Goal: Task Accomplishment & Management: Use online tool/utility

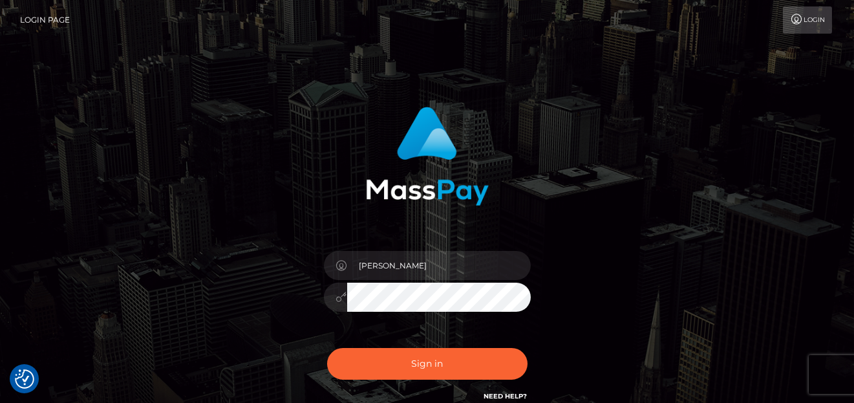
click at [421, 356] on button "Sign in" at bounding box center [427, 364] width 200 height 32
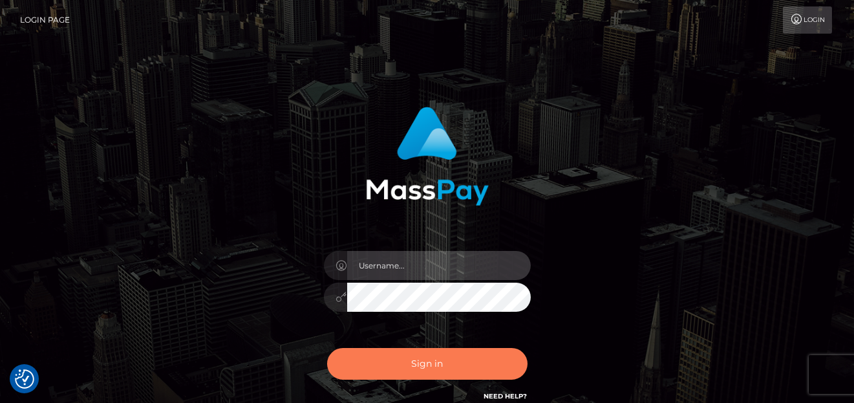
type input "[PERSON_NAME]"
click at [420, 356] on button "Sign in" at bounding box center [427, 364] width 200 height 32
click at [421, 361] on button "Sign in" at bounding box center [427, 364] width 200 height 32
click at [416, 369] on button "Sign in" at bounding box center [427, 364] width 200 height 32
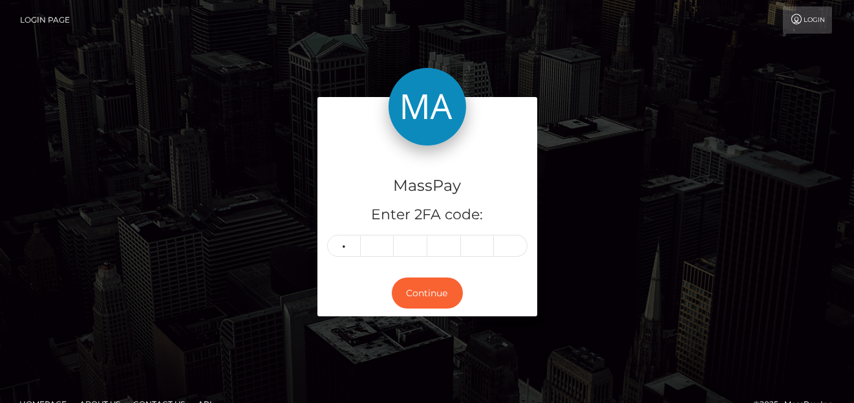
type input "9"
type input "6"
type input "3"
type input "0"
type input "2"
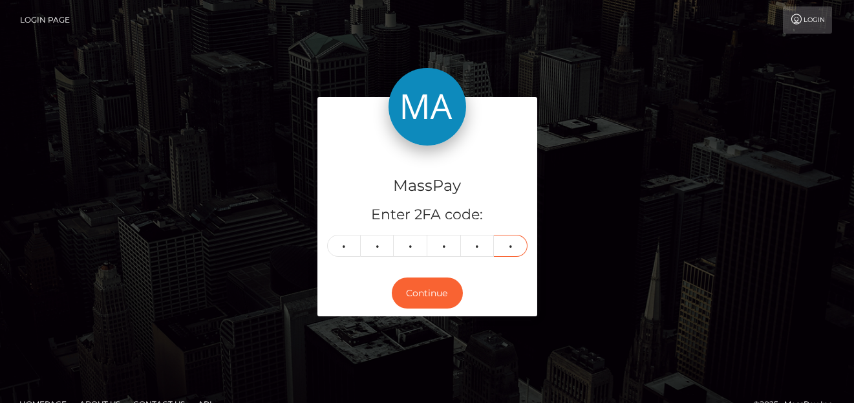
type input "1"
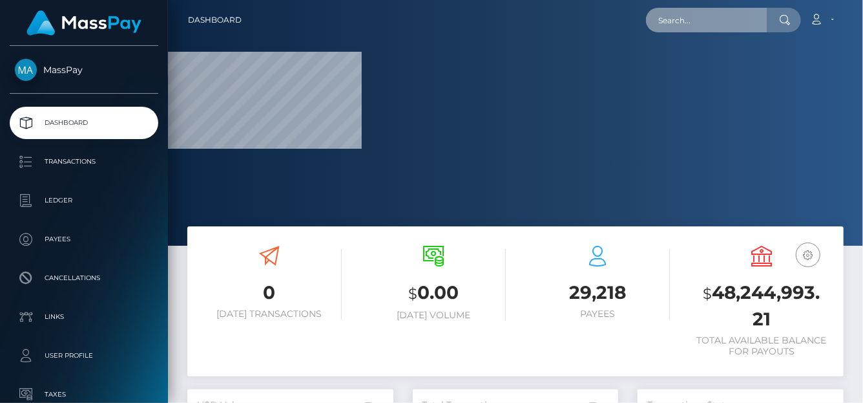
click at [667, 27] on input "text" at bounding box center [706, 20] width 121 height 25
paste input "f6a6b209-5002-4f3a-929d-0ae3368f3cdd"
type input "f6a6b209-5002-4f3a-929d-0ae3368f3cdd"
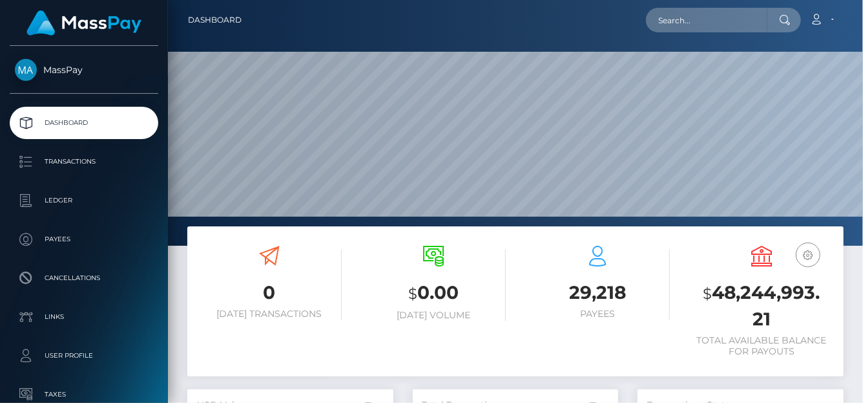
scroll to position [229, 206]
click at [715, 12] on input "text" at bounding box center [706, 20] width 121 height 25
paste input "f6a6b209-5002-4f3a-929d-0ae3368f3cdd"
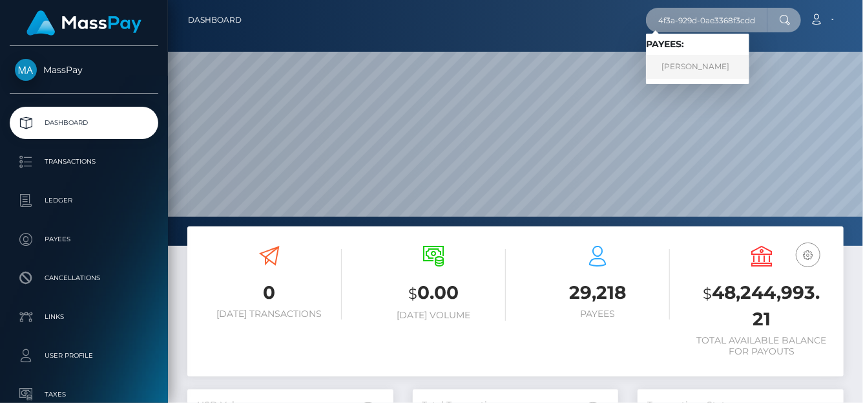
type input "f6a6b209-5002-4f3a-929d-0ae3368f3cdd"
click at [690, 70] on link "[PERSON_NAME]" at bounding box center [697, 67] width 103 height 24
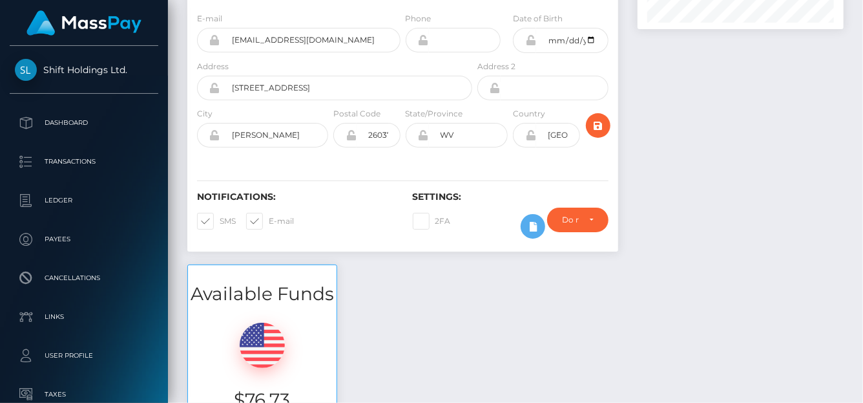
scroll to position [65, 0]
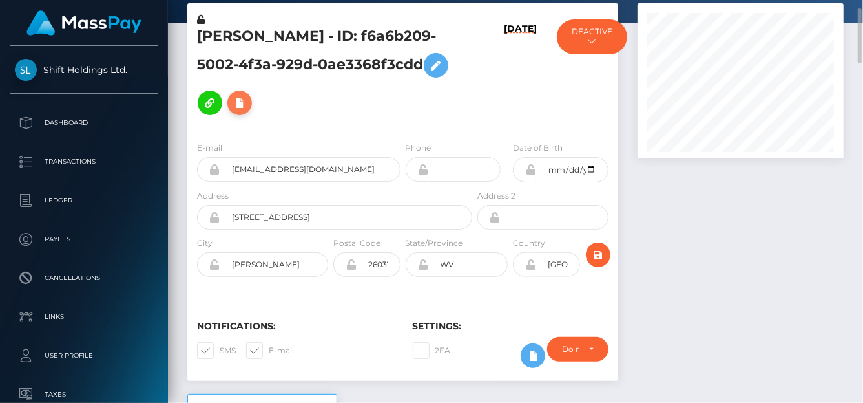
click at [248, 95] on icon at bounding box center [240, 103] width 16 height 16
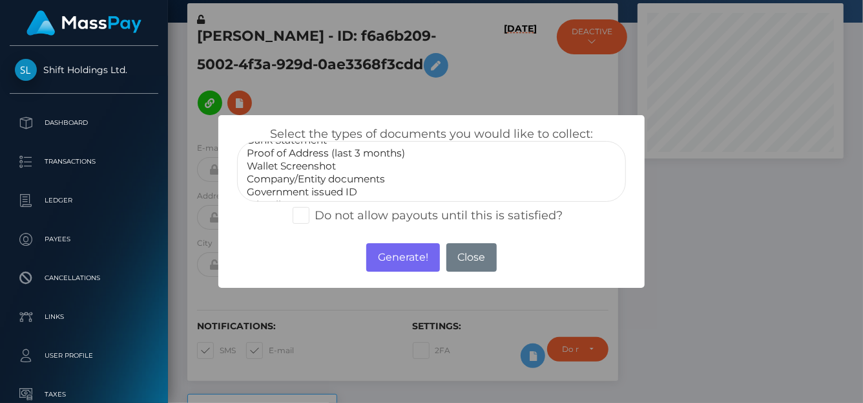
scroll to position [38, 0]
select select "Government issued ID"
click at [319, 172] on option "Government issued ID" at bounding box center [432, 178] width 372 height 13
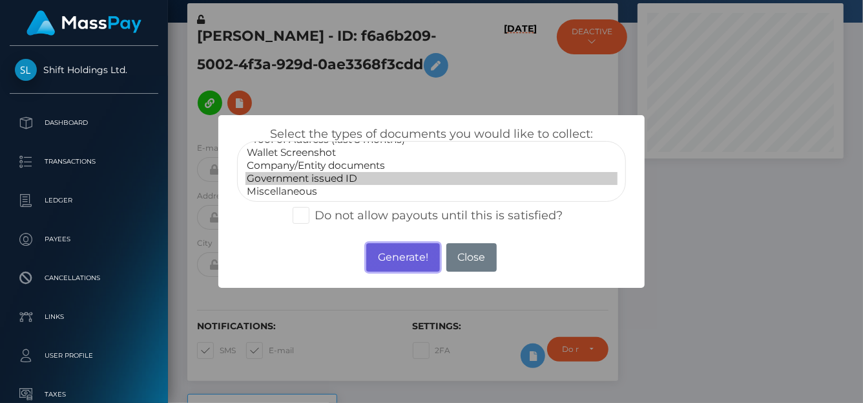
click at [396, 261] on button "Generate!" at bounding box center [402, 257] width 73 height 28
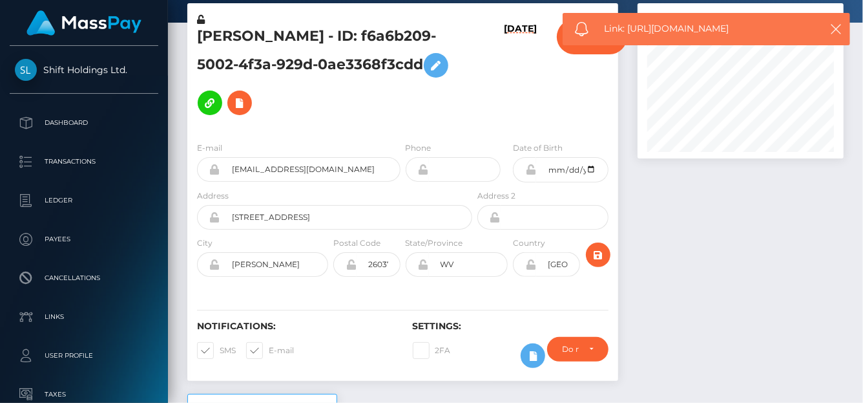
drag, startPoint x: 765, startPoint y: 28, endPoint x: 631, endPoint y: 33, distance: 134.5
click at [631, 33] on span "Link: https://l.maspay.io/SlKOs" at bounding box center [708, 29] width 207 height 14
copy span "https://l.maspay.io/SlKOs"
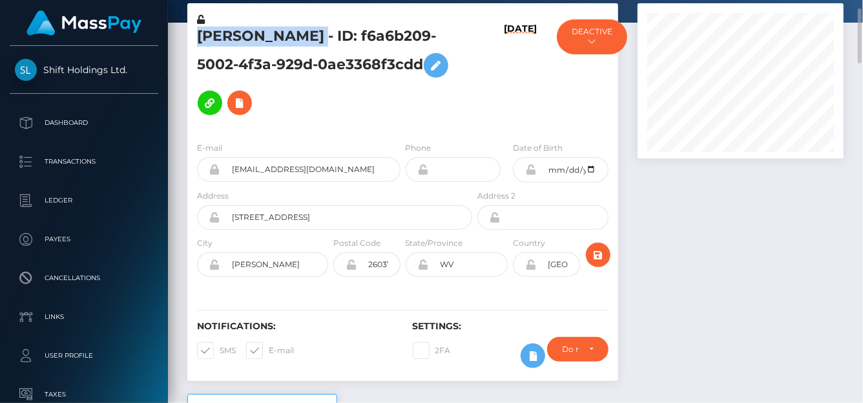
drag, startPoint x: 361, startPoint y: 32, endPoint x: 183, endPoint y: 43, distance: 178.1
click at [183, 43] on div "Brittany Smurthwaite - ID: f6a6b209-5002-4f3a-929d-0ae3368f3cdd 07/04/23 MassPa…" at bounding box center [403, 198] width 450 height 390
copy div "Brittany Smurthwaite"
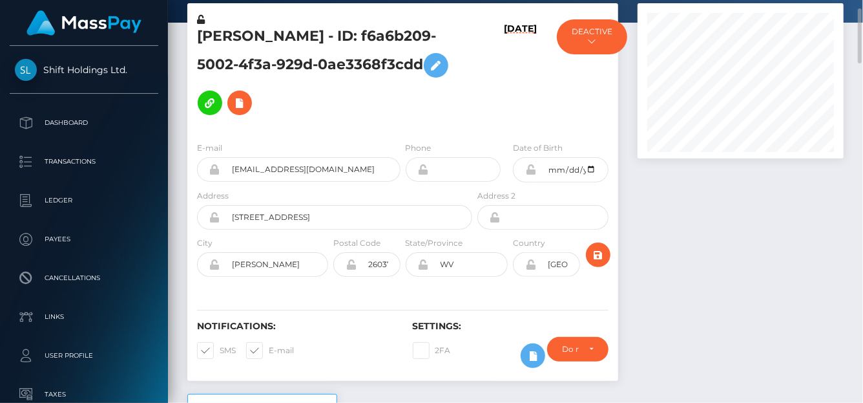
click at [754, 243] on div at bounding box center [741, 198] width 226 height 390
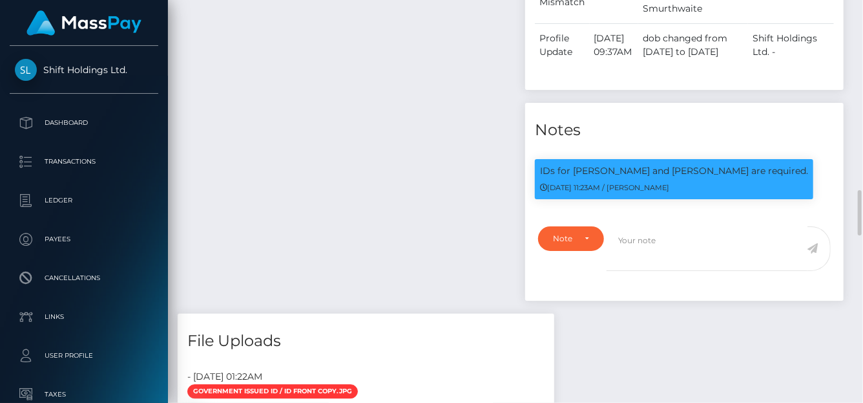
scroll to position [155, 206]
drag, startPoint x: 653, startPoint y: 101, endPoint x: 571, endPoint y: 108, distance: 83.0
click at [571, 164] on p "IDs for [PERSON_NAME] and [PERSON_NAME] are required." at bounding box center [674, 171] width 268 height 14
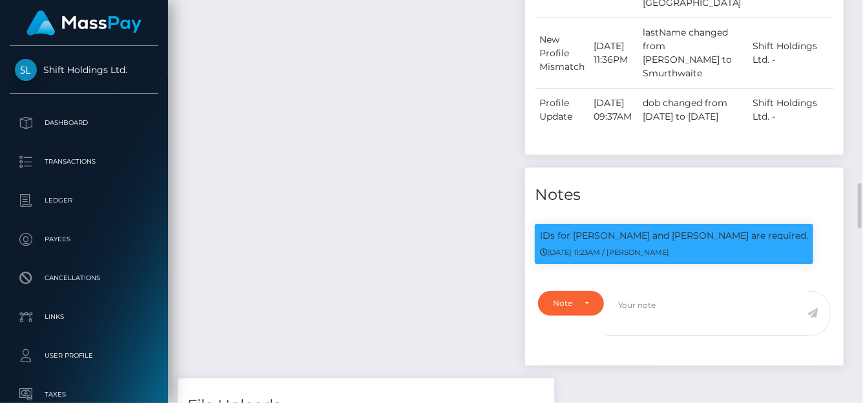
copy p "Ashlyn Tankersley"
